Goal: Browse casually

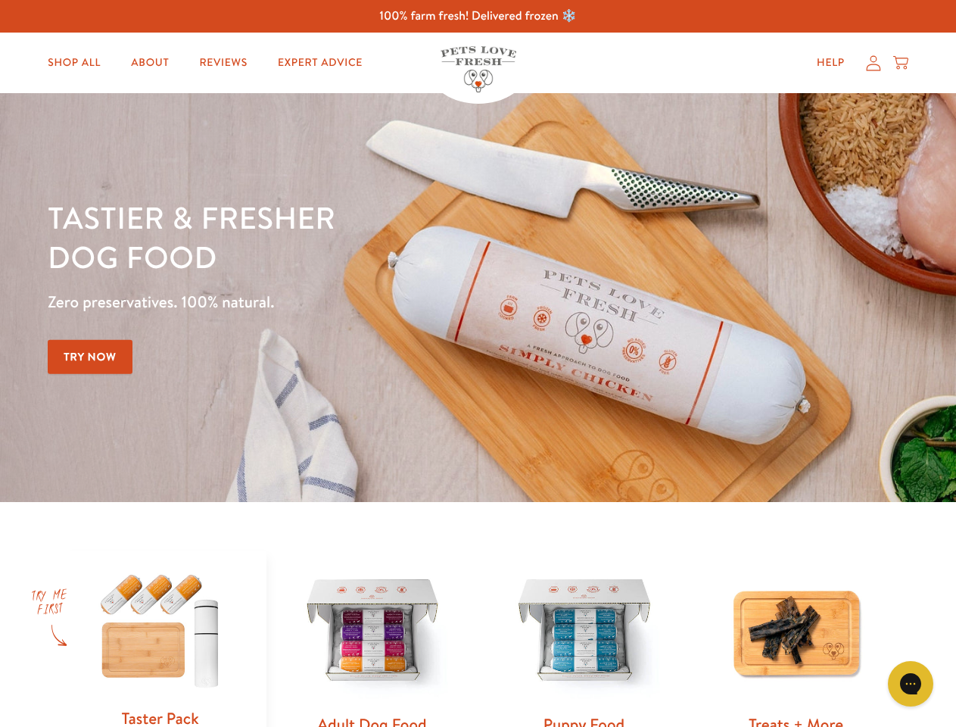
click at [478, 363] on div "Tastier & fresher dog food Zero preservatives. 100% natural. Try Now" at bounding box center [335, 298] width 574 height 200
click at [911, 684] on icon "Gorgias live chat" at bounding box center [910, 683] width 14 height 14
